Goal: Find specific page/section: Find specific page/section

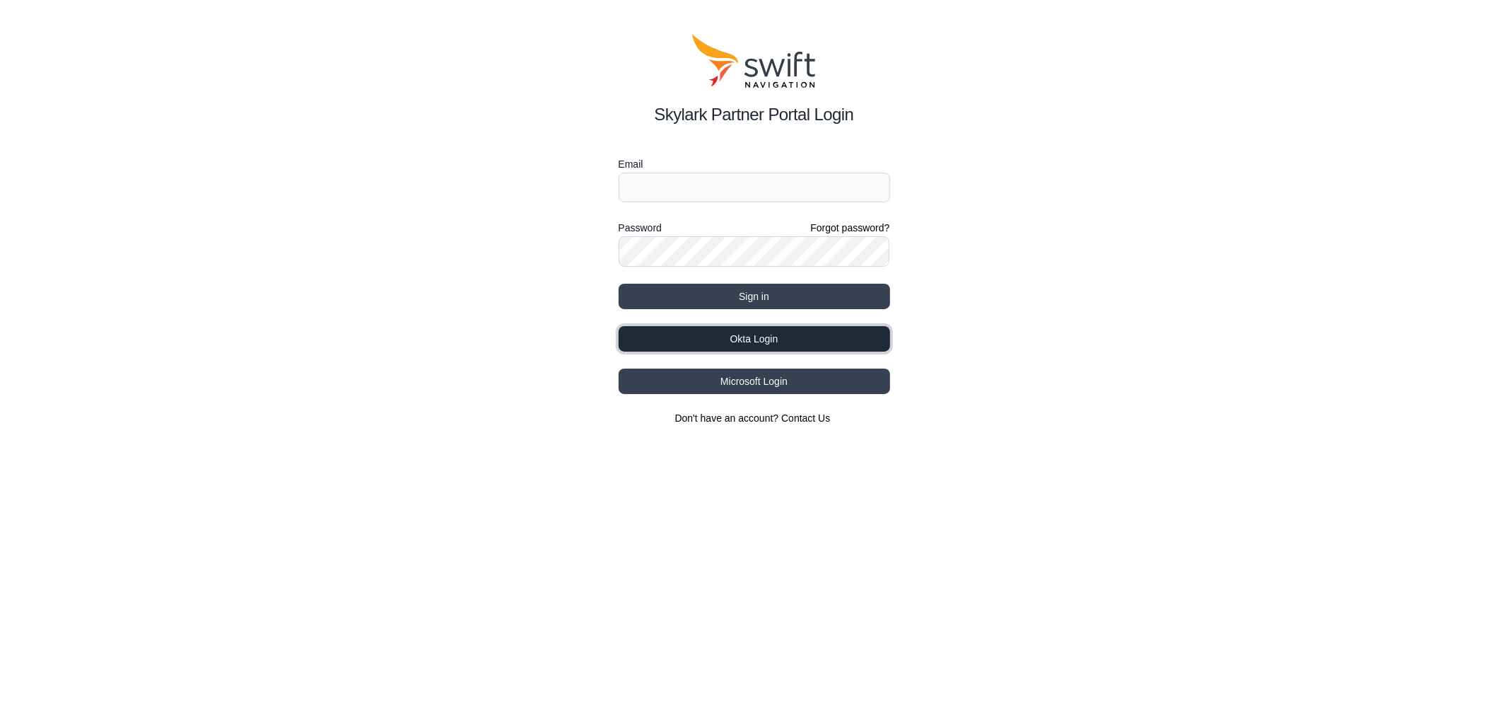
click at [764, 339] on button "Okta Login" at bounding box center [755, 338] width 272 height 25
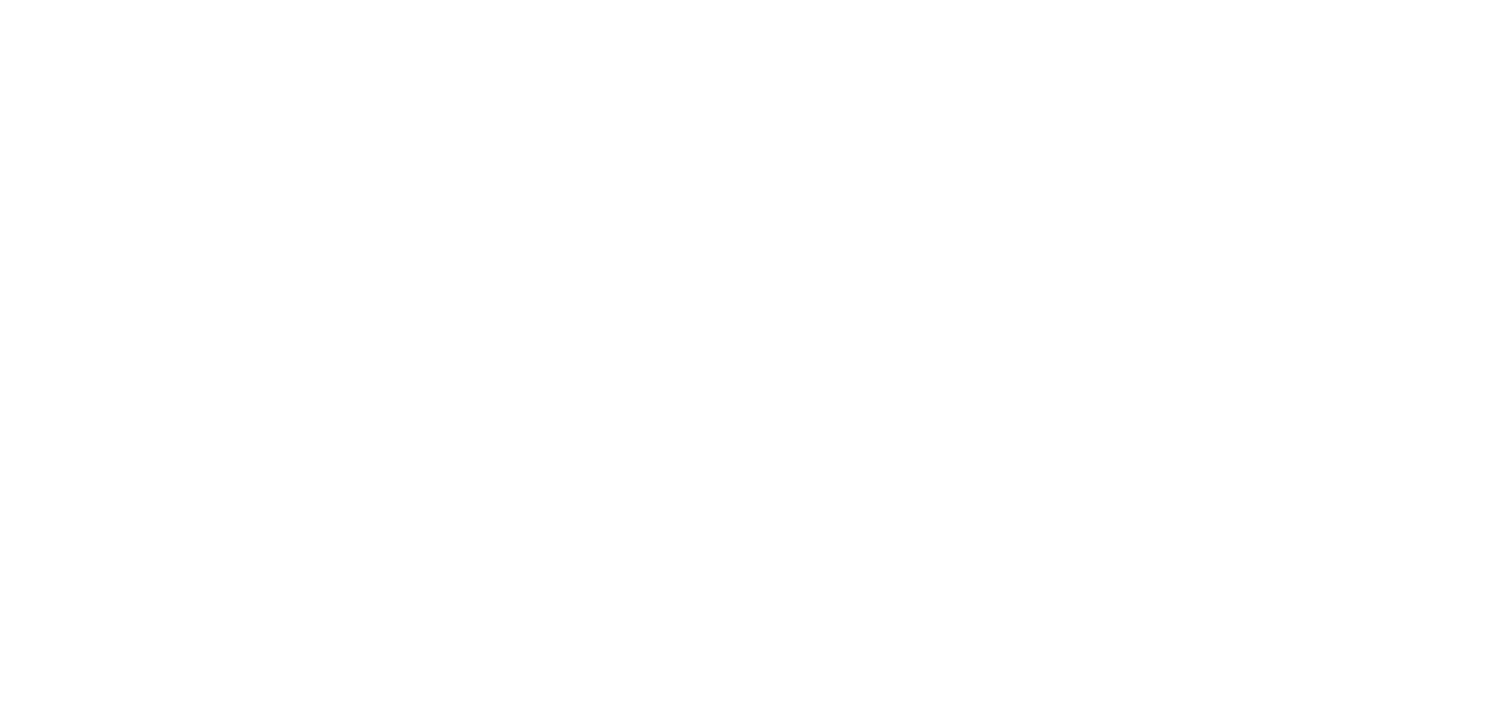
select select
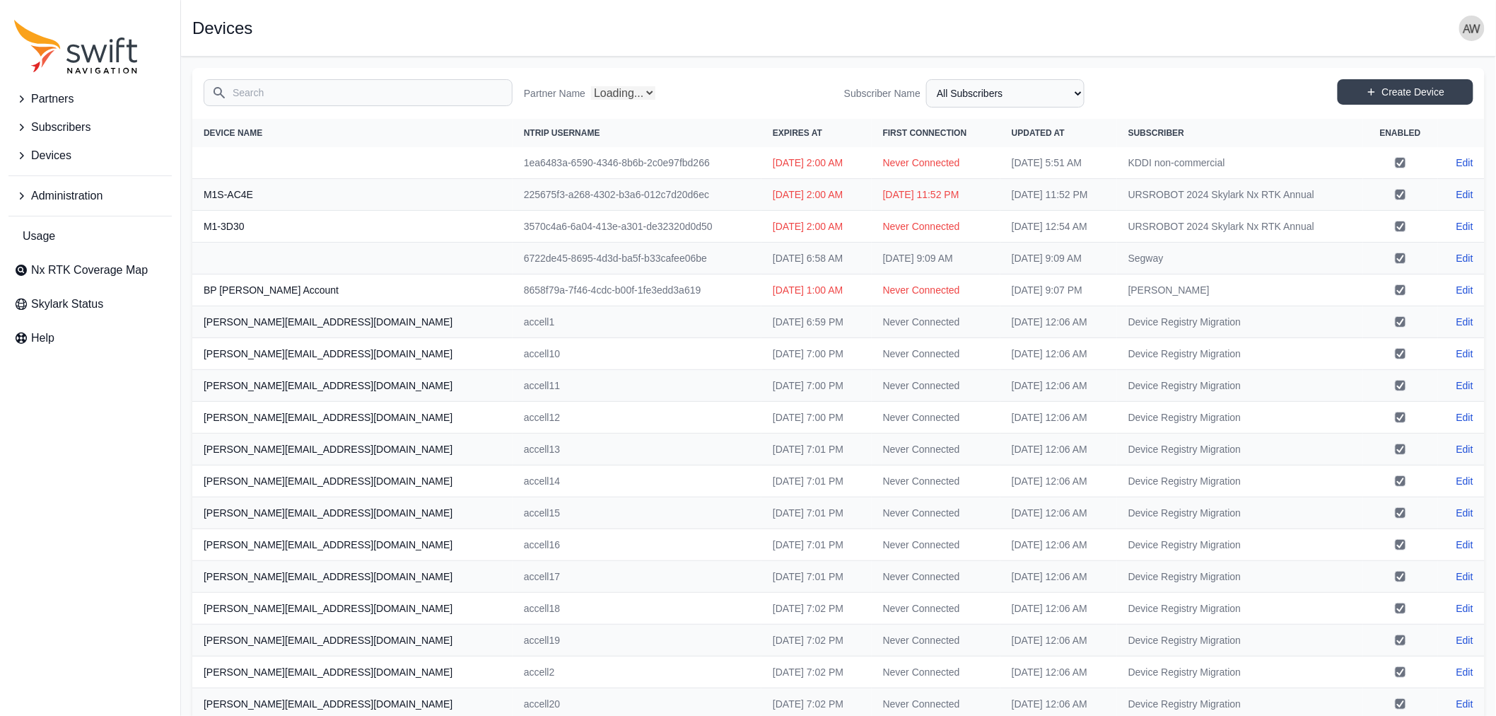
select select "Partner Name"
click at [344, 93] on input "Search" at bounding box center [358, 92] width 309 height 27
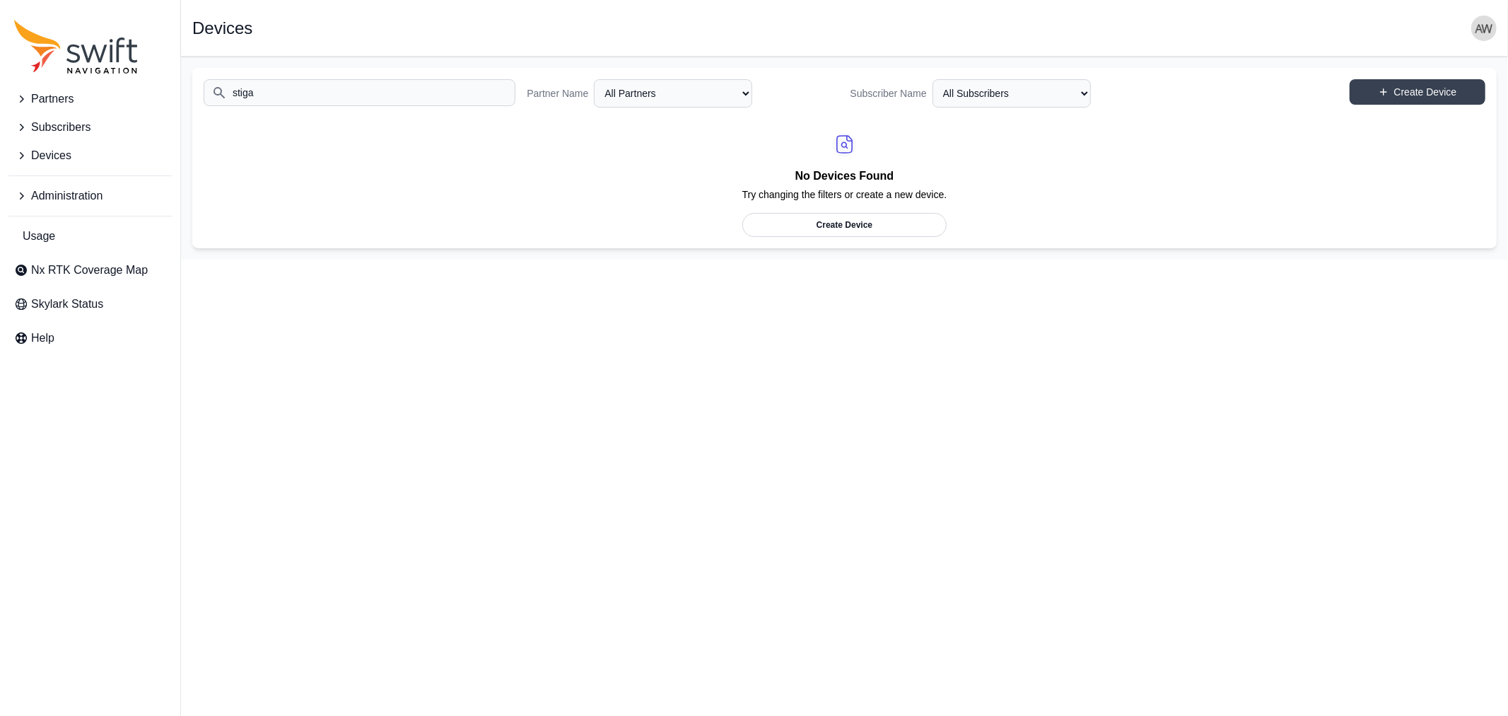
click at [355, 95] on input "stiga" at bounding box center [360, 92] width 312 height 27
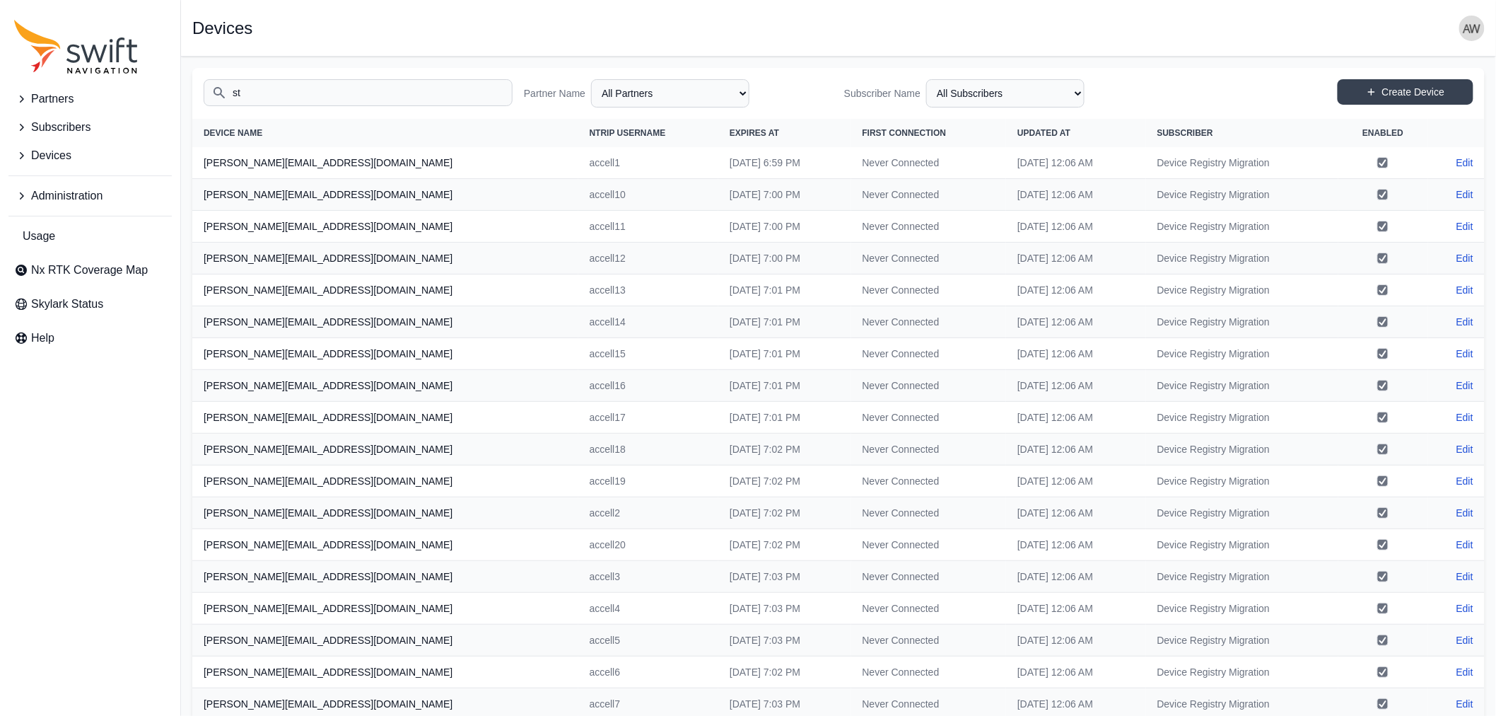
type input "s"
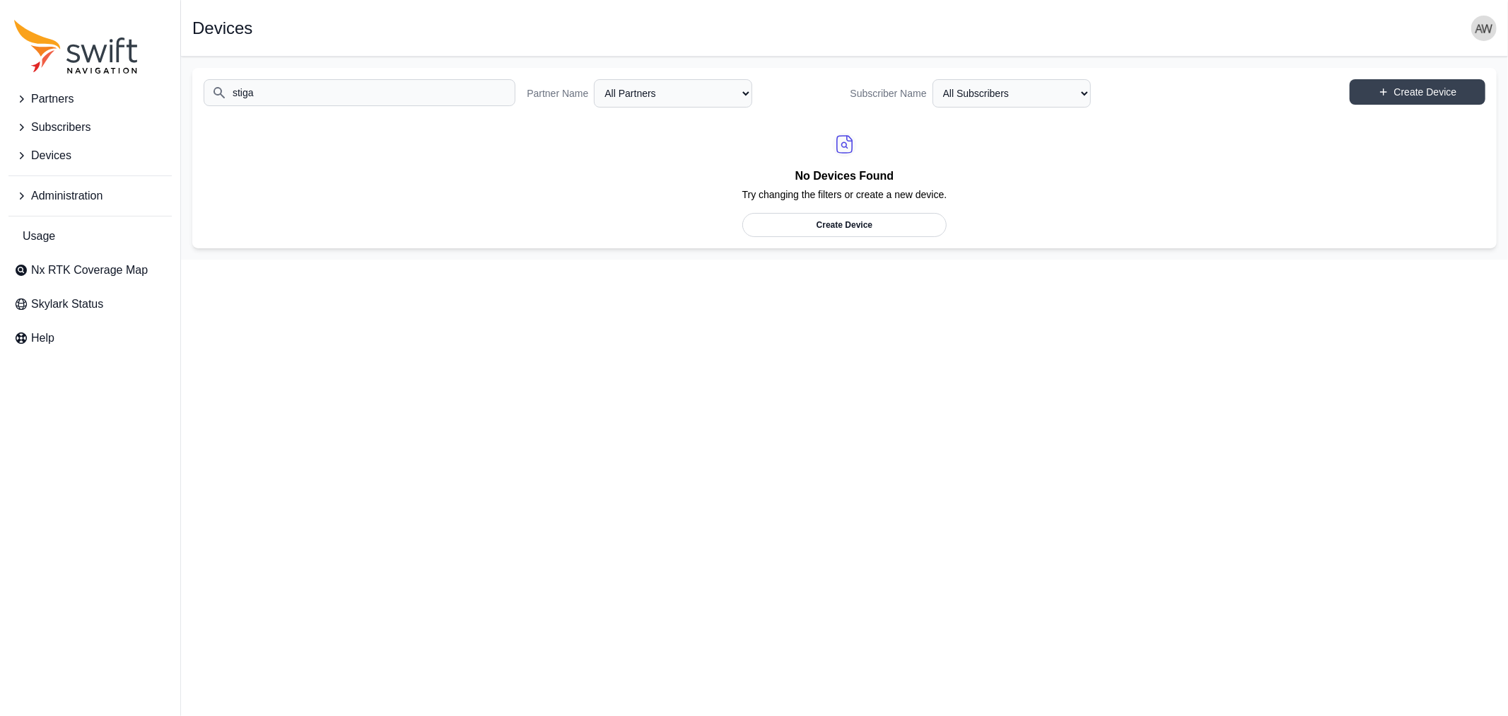
click at [355, 95] on input "stiga" at bounding box center [360, 92] width 312 height 27
type input "stiga"
click at [603, 92] on select "All Partners AlpsAlpine Asensing Bad Elf Bench Mark Equipment & Supplies Inc. B…" at bounding box center [673, 93] width 158 height 28
click at [594, 79] on select "All Partners AlpsAlpine Asensing Bad Elf Bench Mark Equipment & Supplies Inc. B…" at bounding box center [673, 93] width 158 height 28
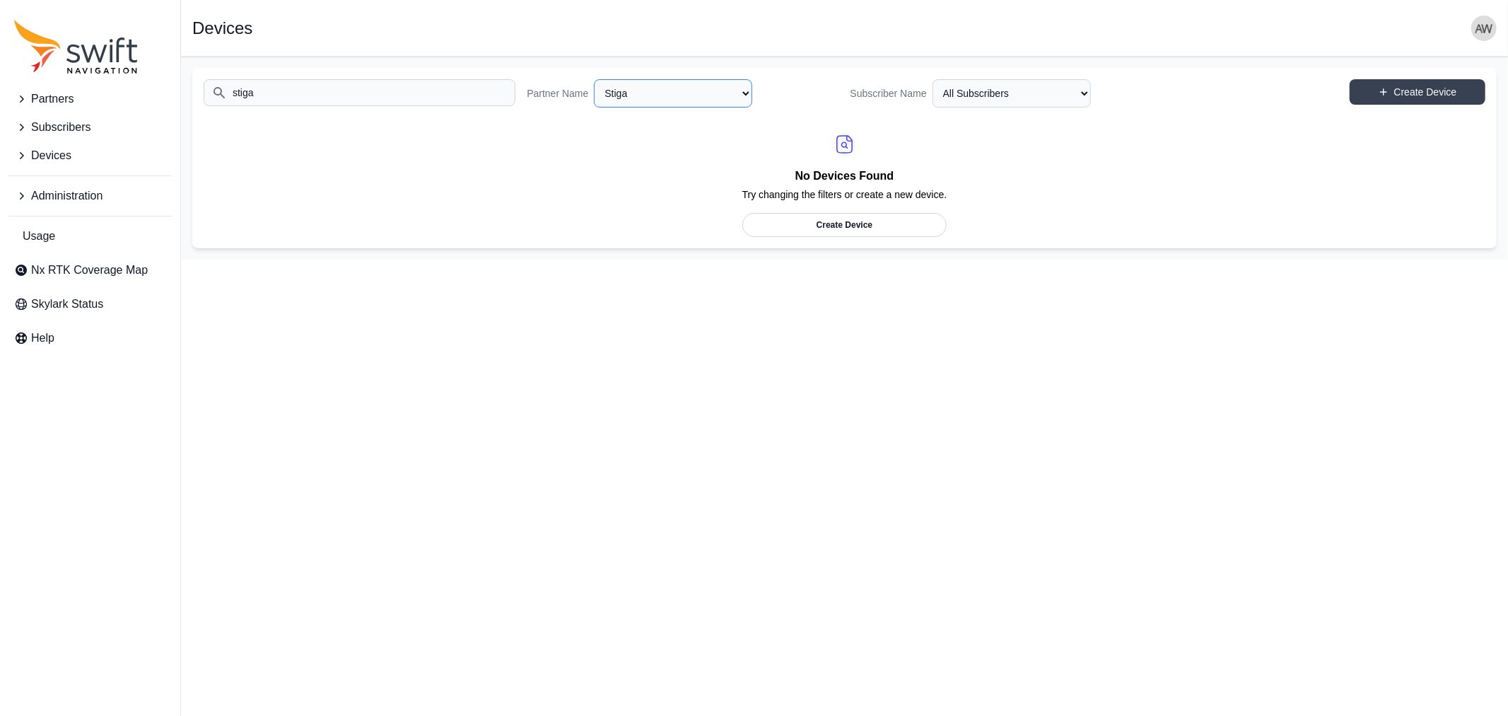
select select "03719662-1d6a-4299-8a05-bf0412e460ab"
click at [687, 91] on select "All Partners AlpsAlpine Asensing Bad Elf Bench Mark Equipment & Supplies Inc. B…" at bounding box center [673, 93] width 158 height 28
click at [964, 88] on select "All Subscribers Evaluation" at bounding box center [1012, 93] width 158 height 28
click at [641, 88] on select "All Partners AlpsAlpine Asensing Bad Elf Bench Mark Equipment & Supplies Inc. B…" at bounding box center [673, 93] width 158 height 28
click at [1000, 103] on select "All Subscribers Evaluation" at bounding box center [1012, 93] width 158 height 28
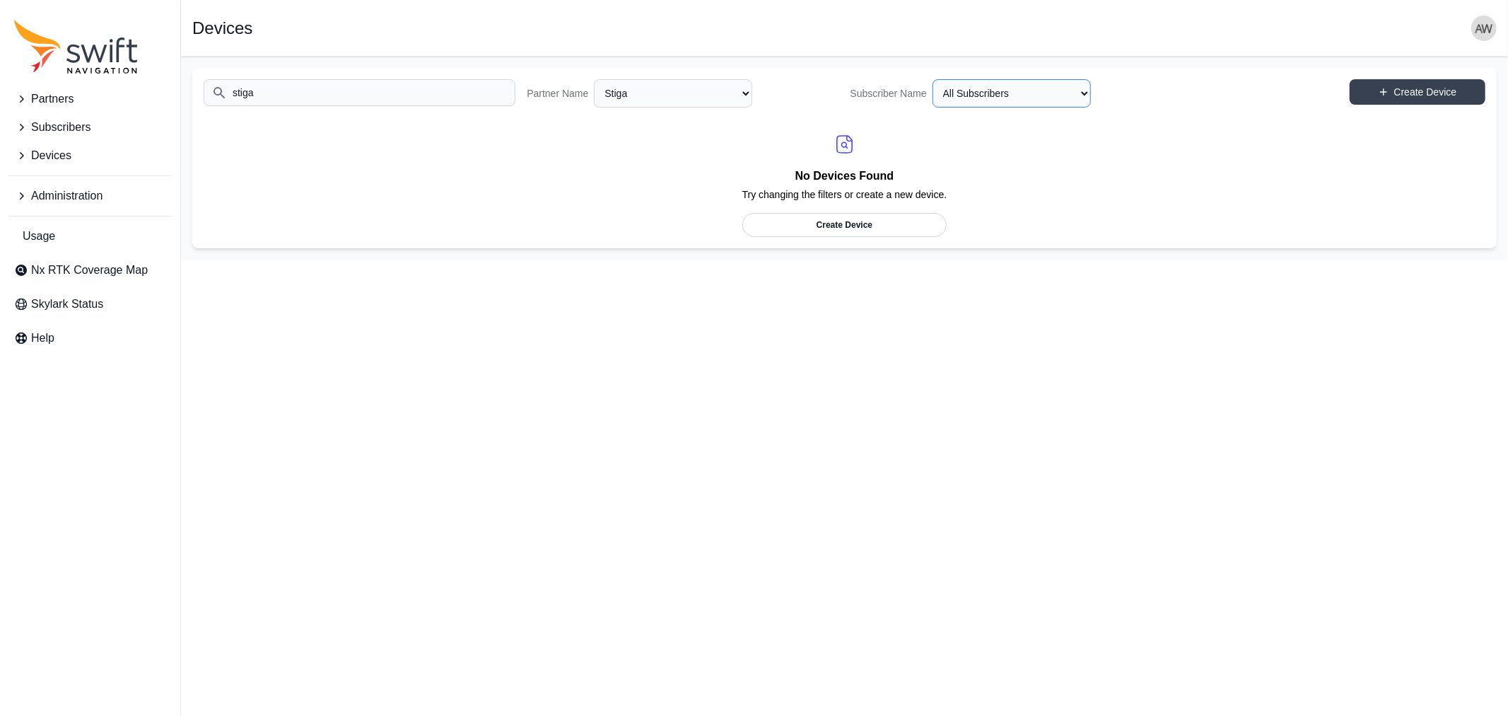
click at [933, 79] on select "All Subscribers Evaluation" at bounding box center [1012, 93] width 158 height 28
click at [700, 92] on select "All Partners AlpsAlpine Asensing Bad Elf Bench Mark Equipment & Supplies Inc. B…" at bounding box center [673, 93] width 158 height 28
click at [594, 79] on select "All Partners AlpsAlpine Asensing Bad Elf Bench Mark Equipment & Supplies Inc. B…" at bounding box center [673, 93] width 158 height 28
select select "Partner Name"
click at [1006, 100] on select "All Subscribers <Partner Name> - Customer 1 <Partner Name> - Customer 2 <Partne…" at bounding box center [1012, 93] width 158 height 28
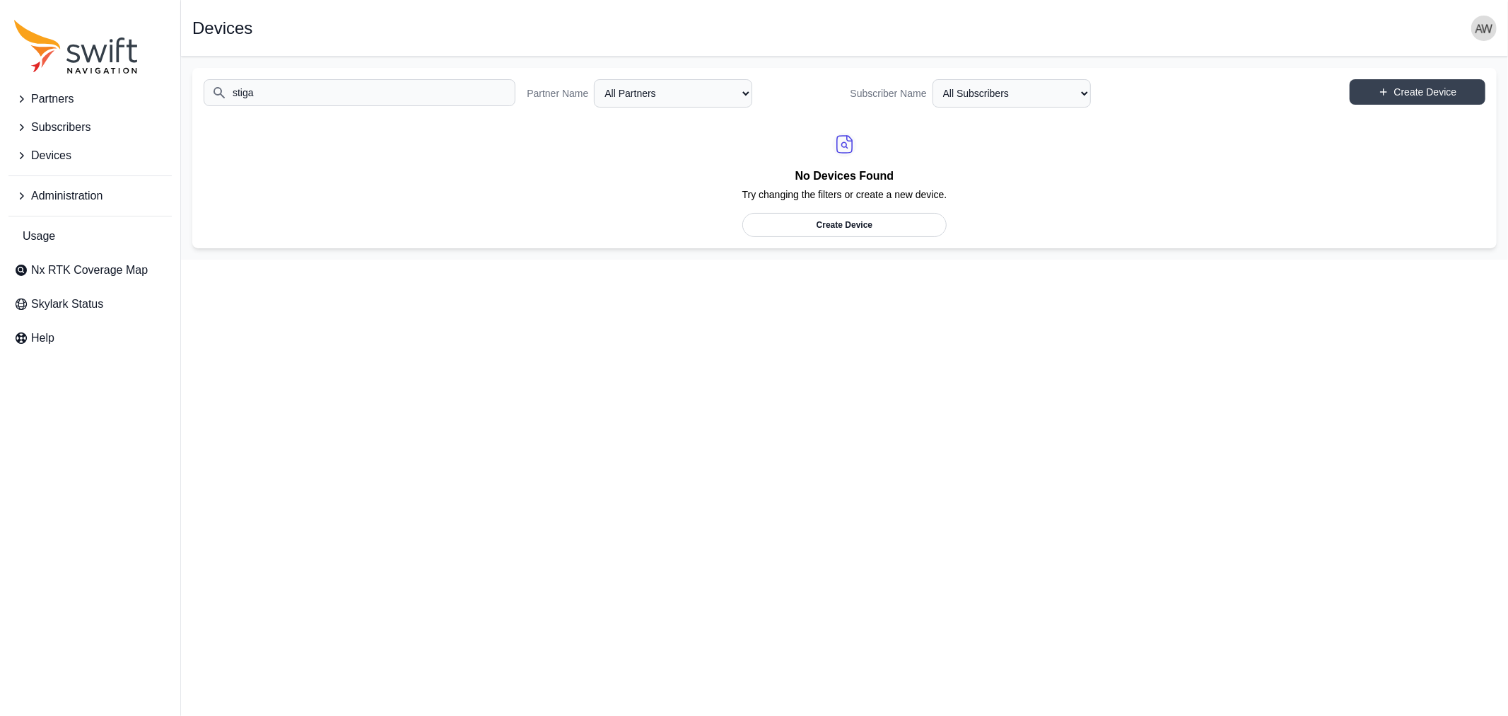
click at [600, 201] on div "No Devices Found Try changing the filters or create a new device. Create Device" at bounding box center [844, 178] width 1305 height 118
click at [300, 95] on input "stiga" at bounding box center [360, 92] width 312 height 27
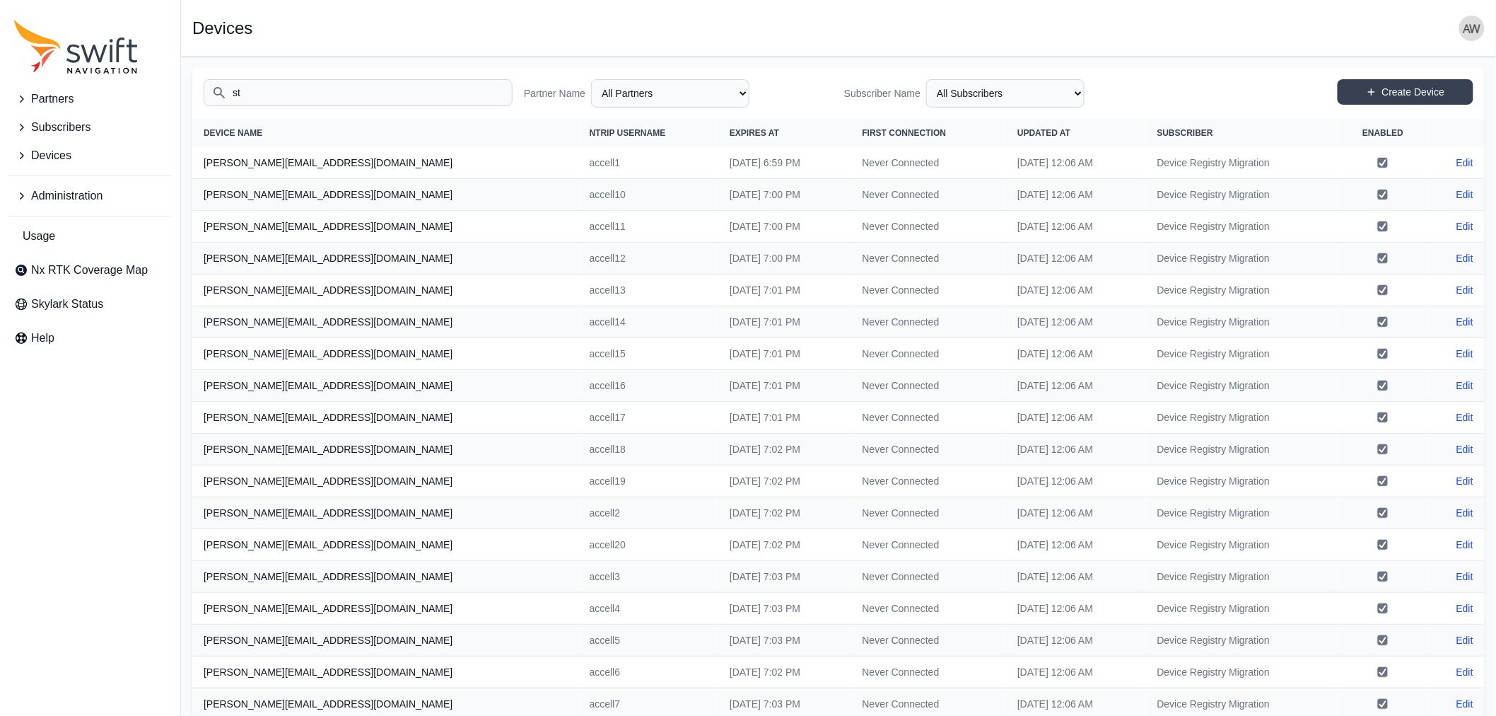
type input "s"
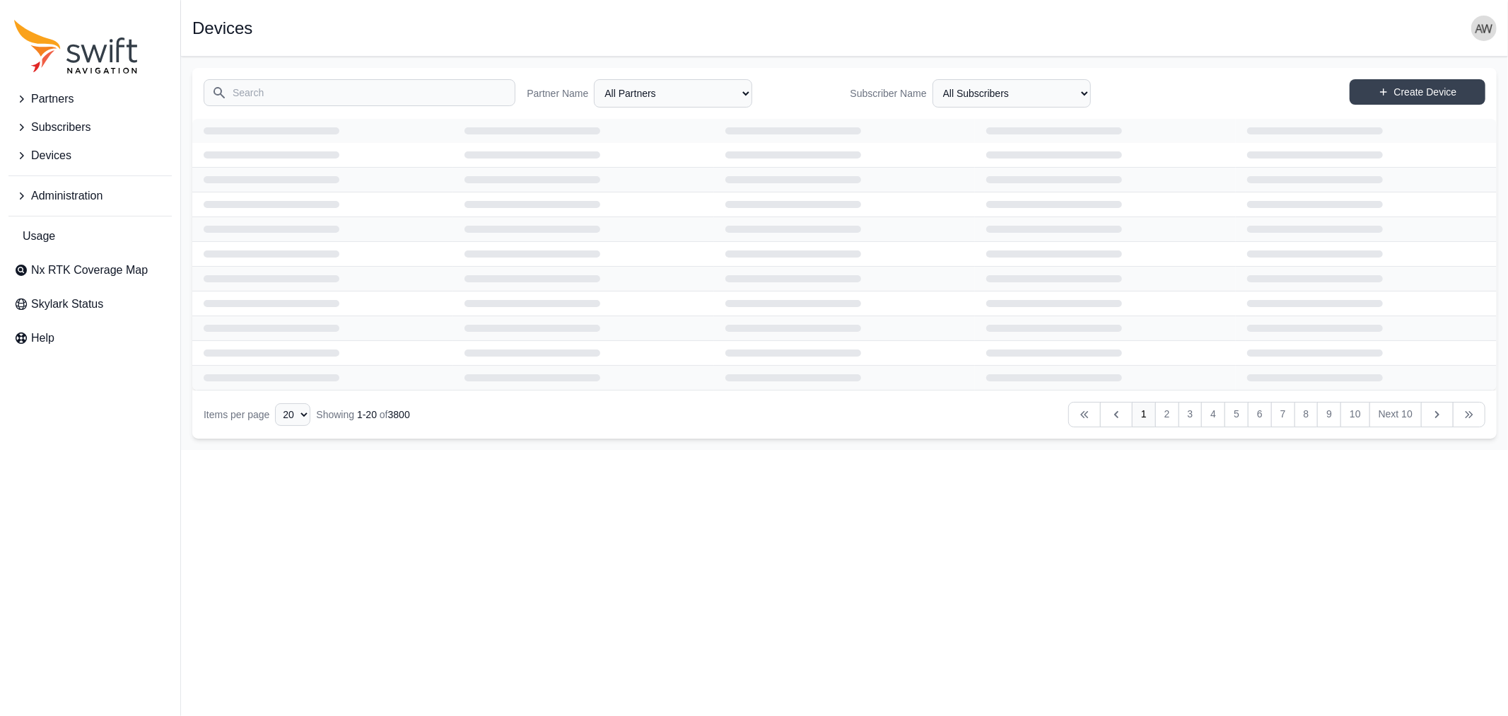
click at [348, 93] on input "Search" at bounding box center [360, 92] width 312 height 27
type input "stiga"
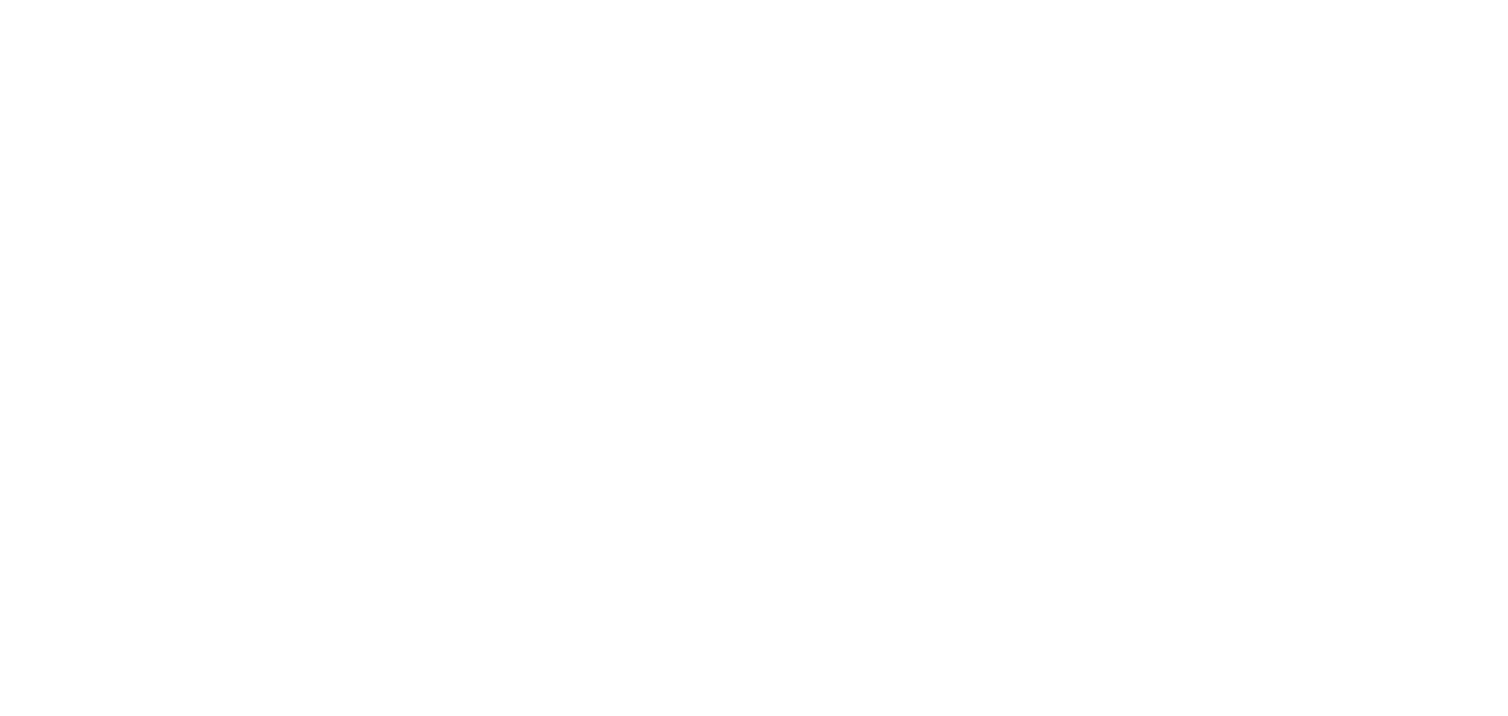
select select
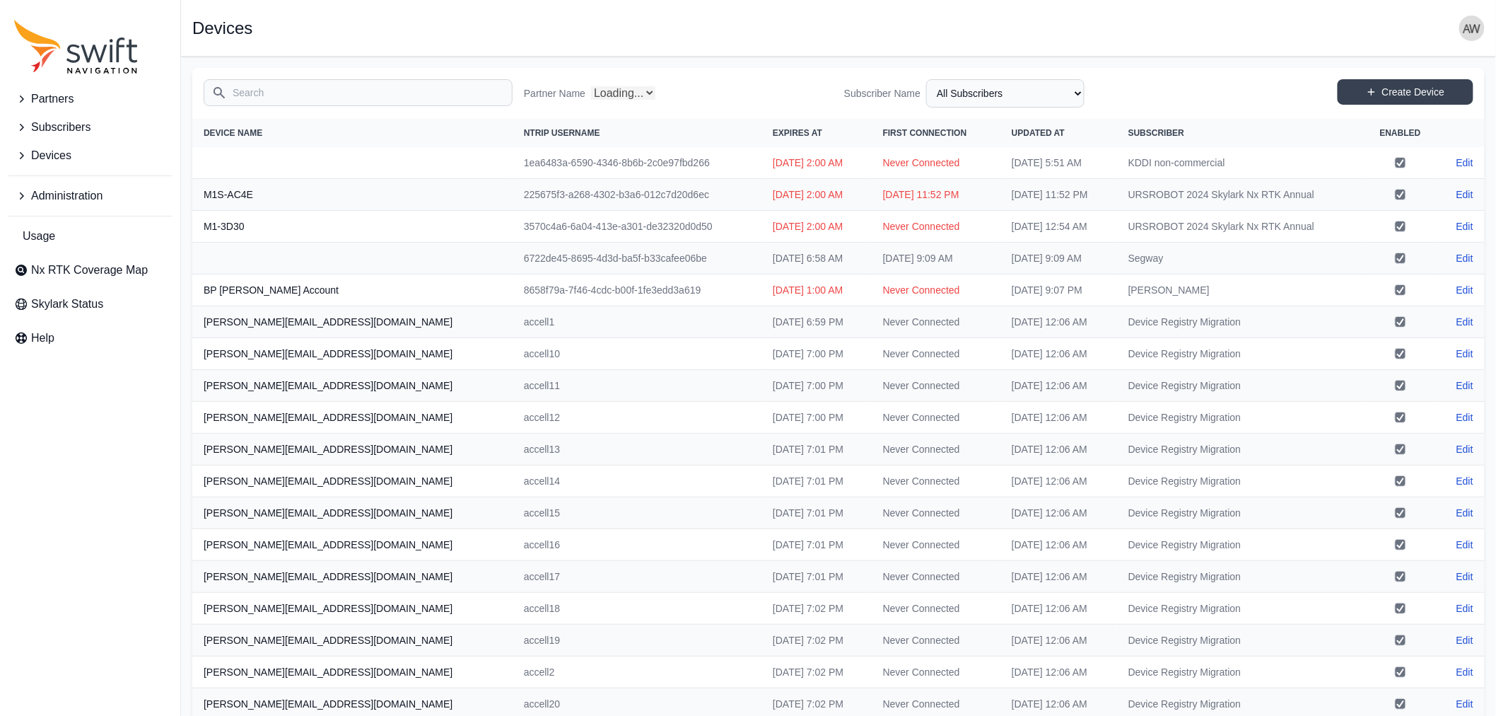
select select "Partner Name"
click at [371, 94] on input "Search" at bounding box center [358, 92] width 309 height 27
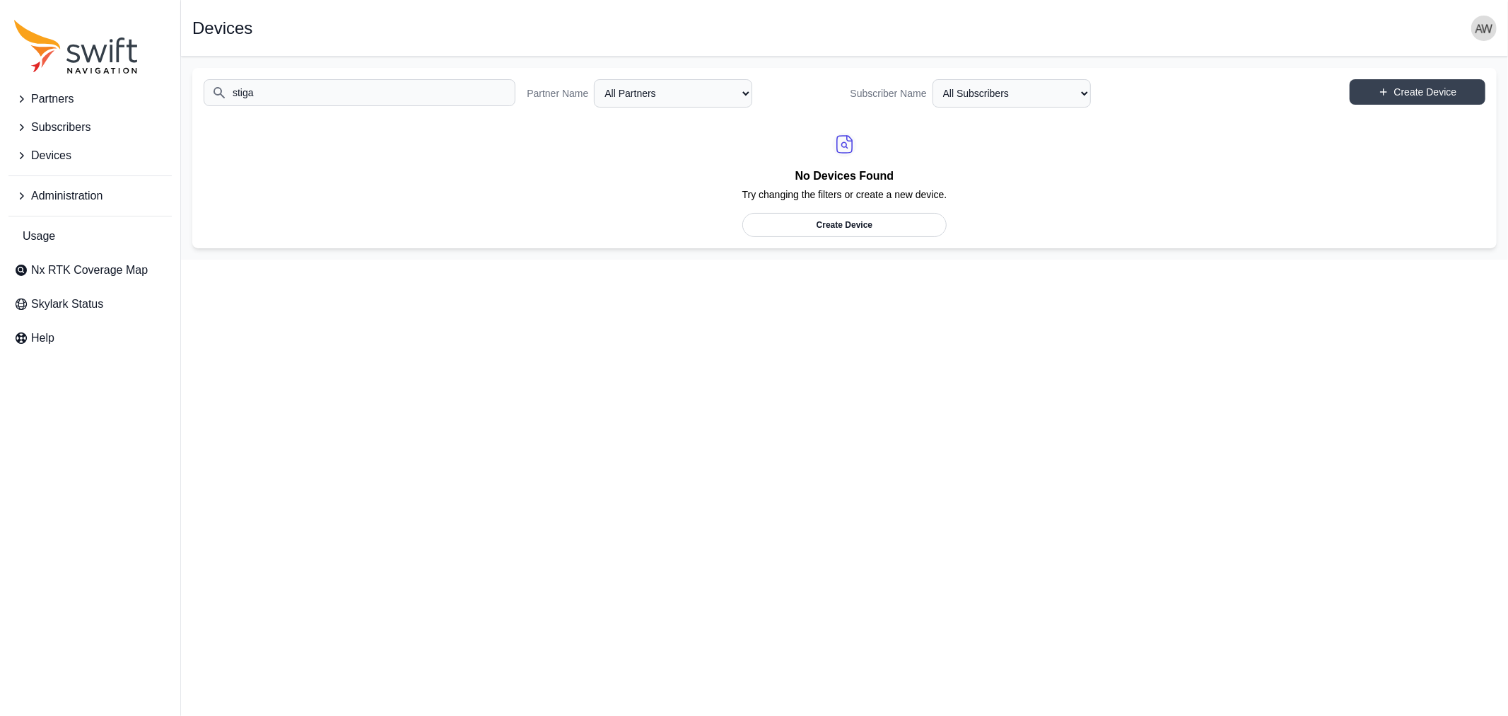
type input "stiga"
